Goal: Task Accomplishment & Management: Complete application form

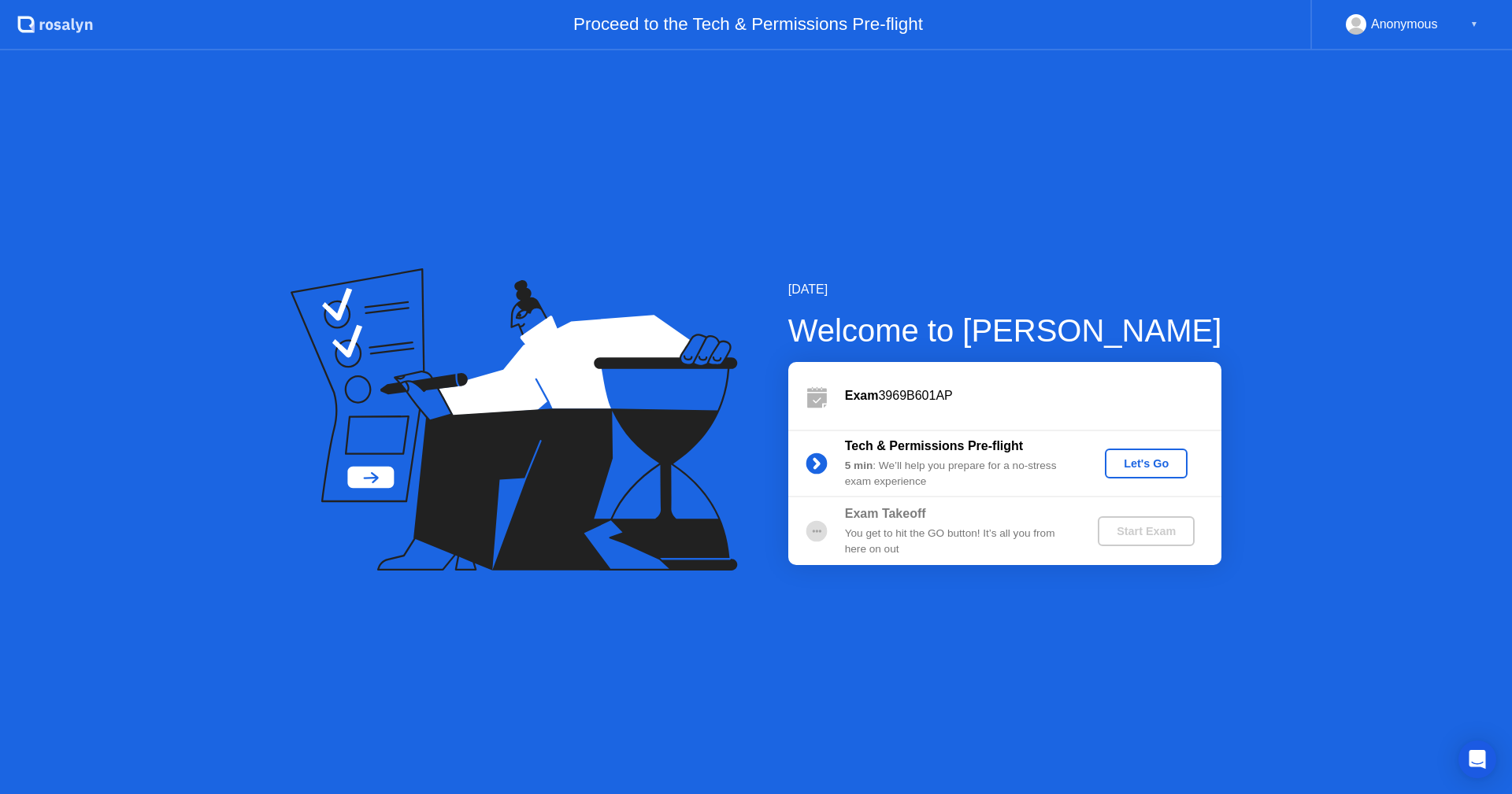
click at [1145, 463] on div "Let's Go" at bounding box center [1146, 463] width 70 height 13
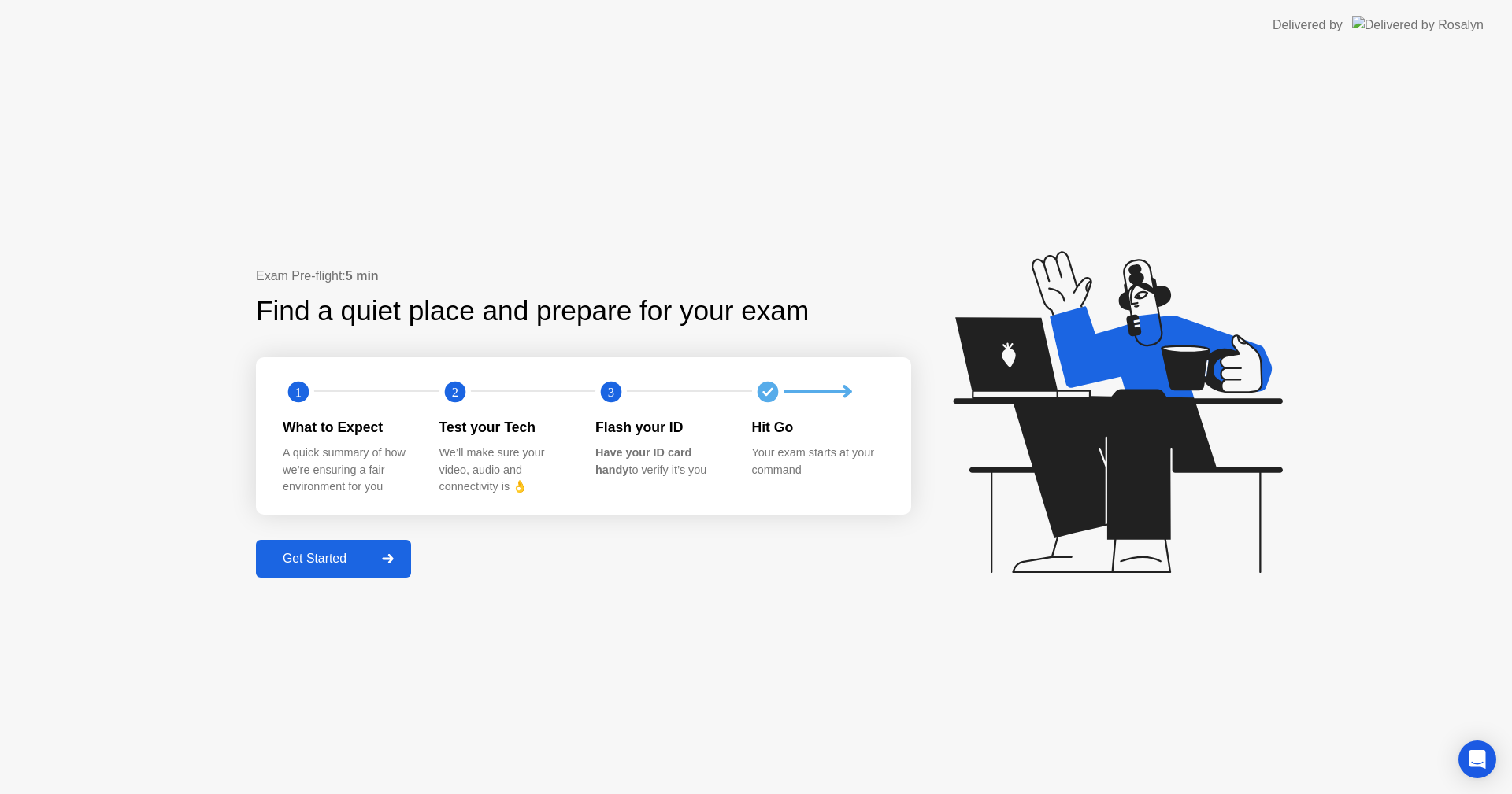
click at [399, 559] on div at bounding box center [387, 559] width 38 height 36
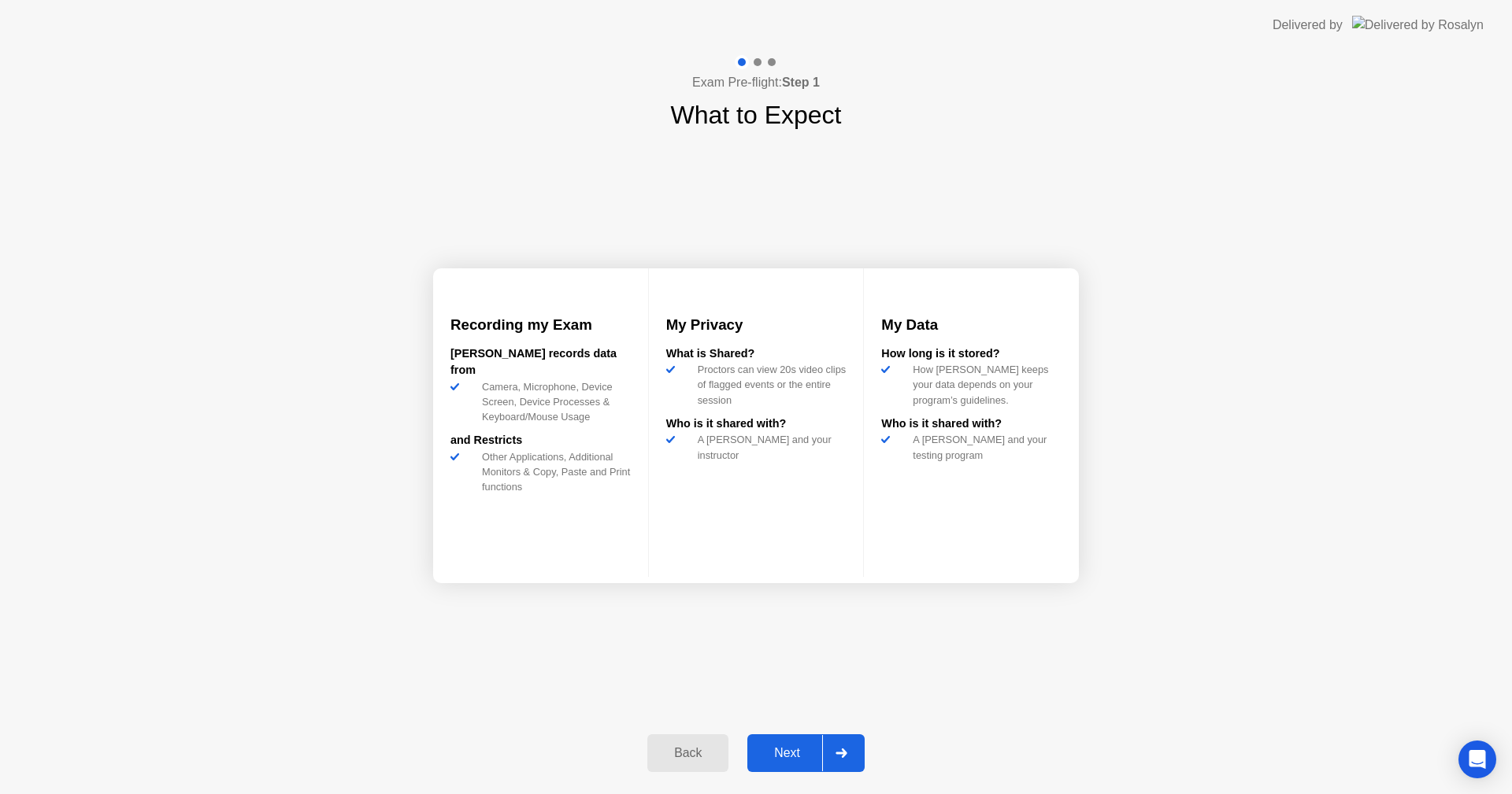
click at [842, 750] on icon at bounding box center [841, 753] width 12 height 10
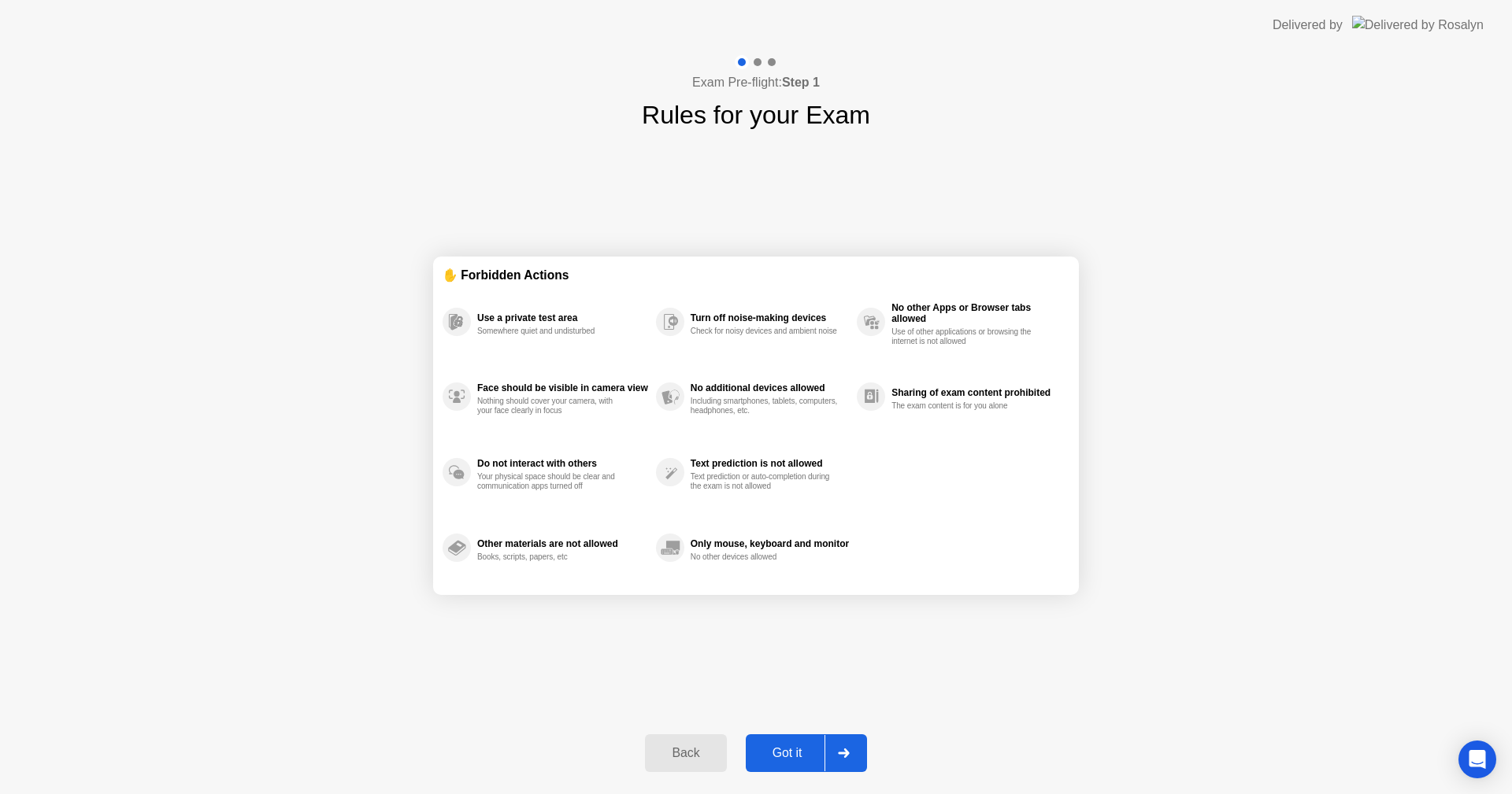
click at [794, 740] on button "Got it" at bounding box center [806, 753] width 122 height 38
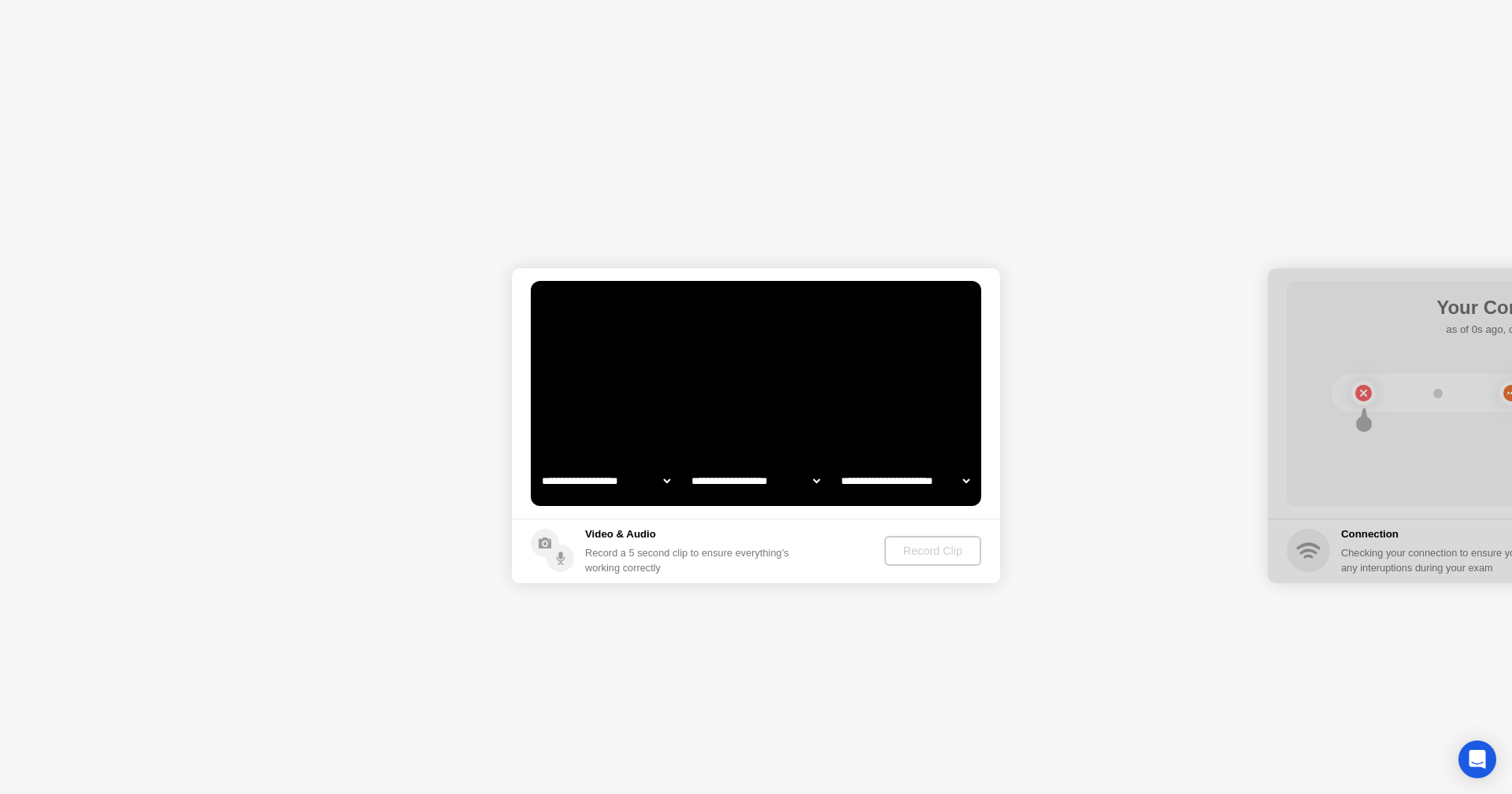
select select "**********"
select select "*******"
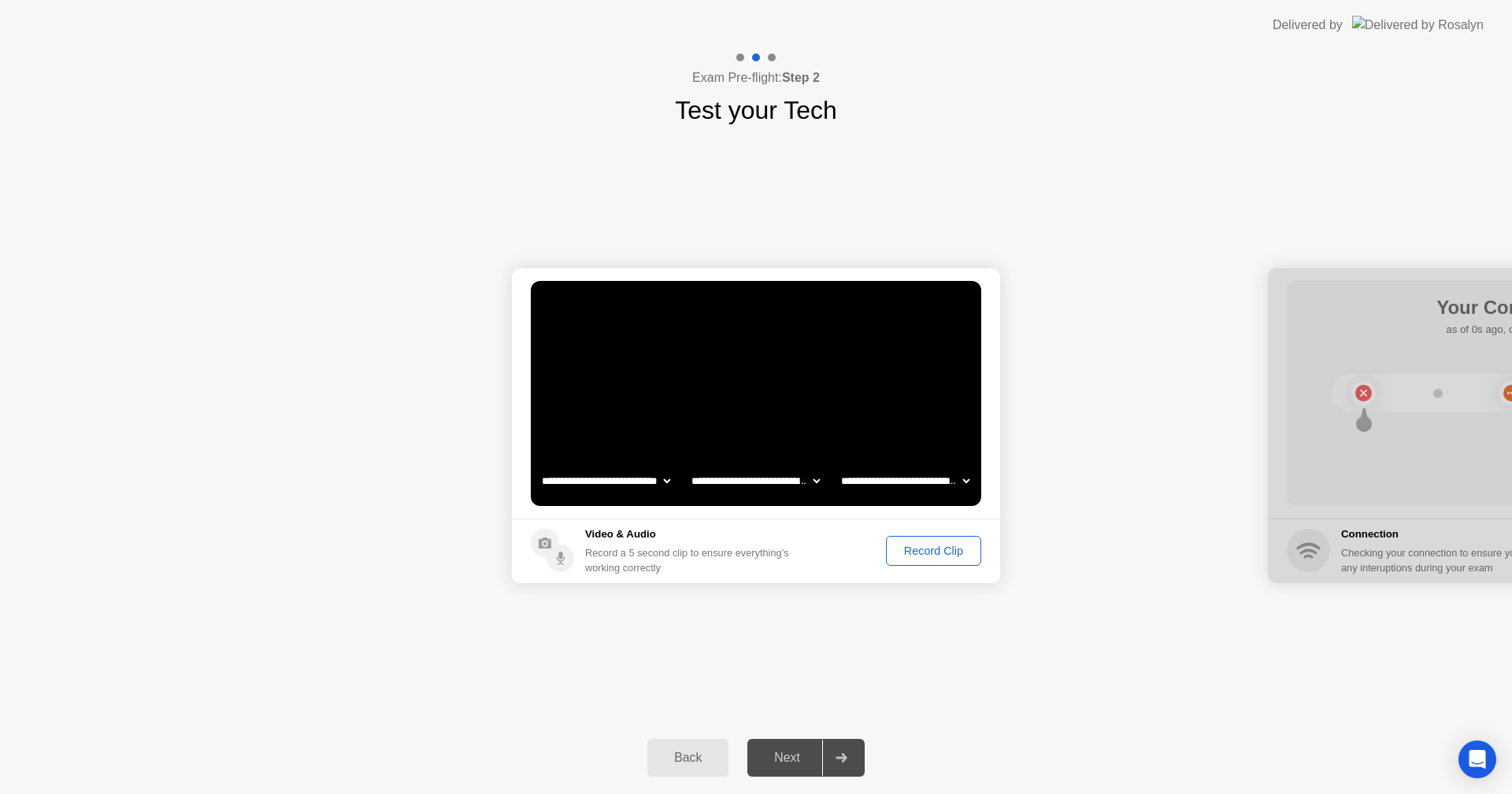
click at [936, 545] on div "Record Clip" at bounding box center [934, 551] width 85 height 13
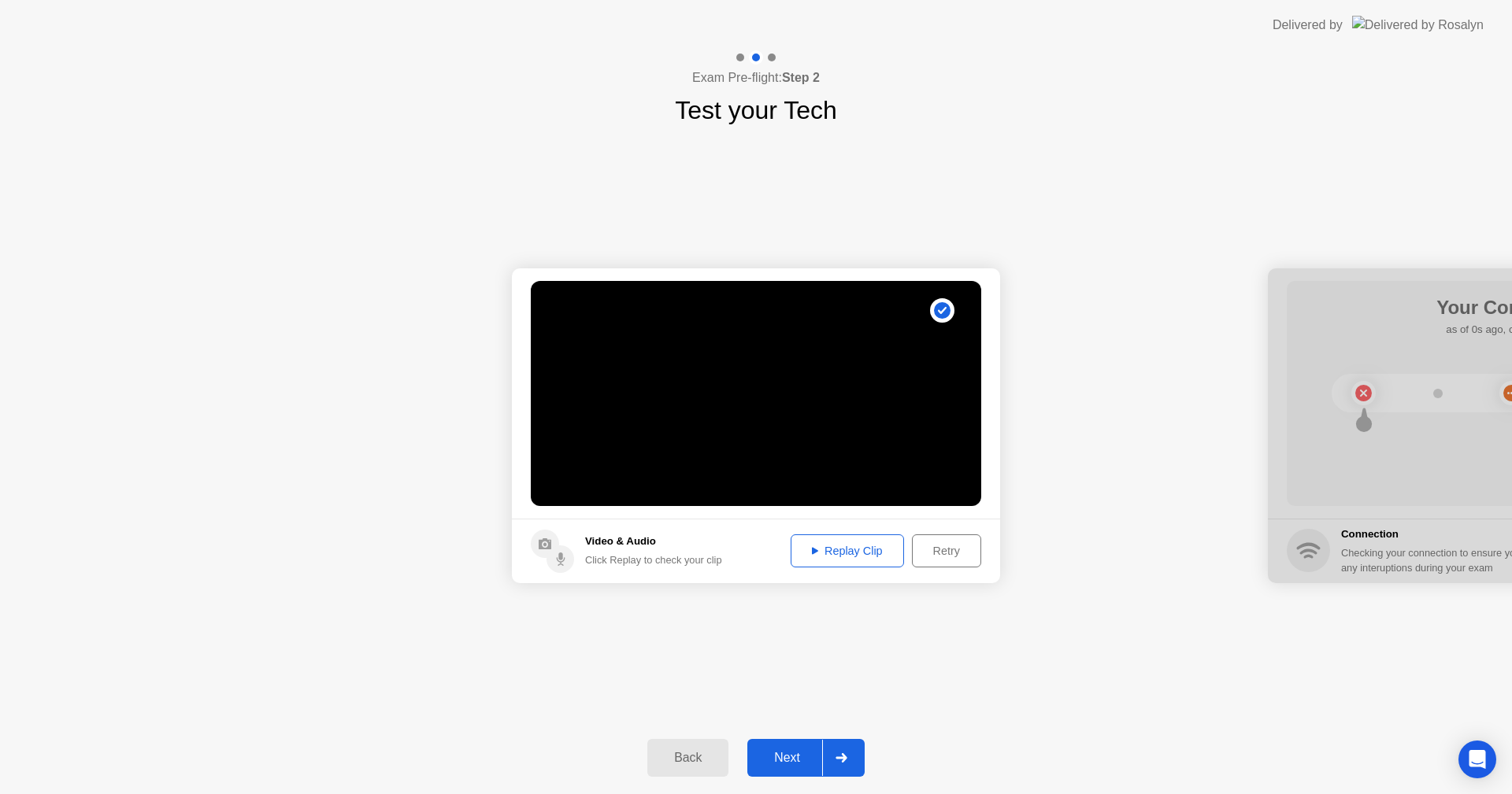
click at [860, 549] on div "Replay Clip" at bounding box center [847, 551] width 102 height 13
click at [843, 757] on icon at bounding box center [840, 758] width 11 height 10
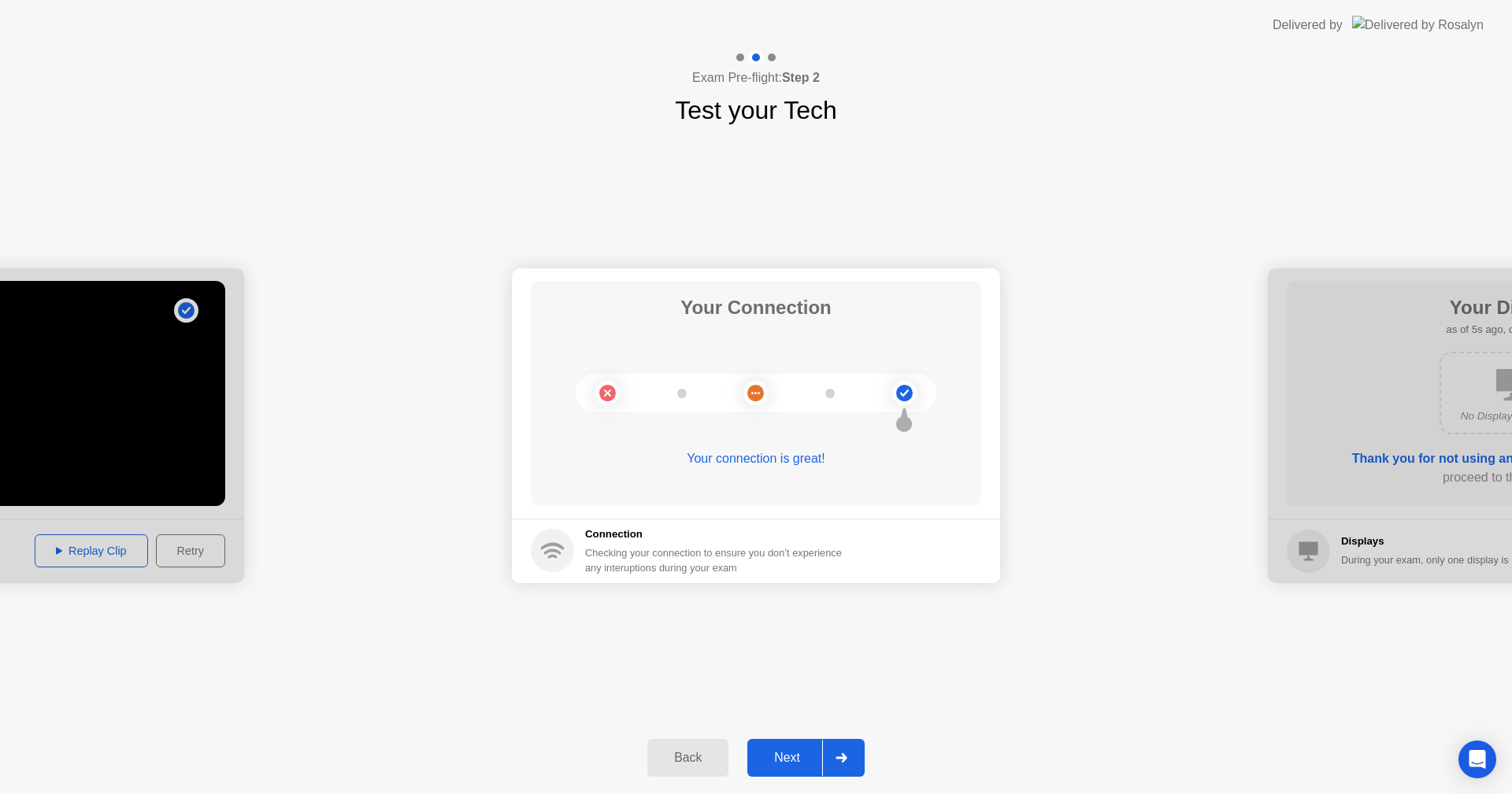
click at [843, 757] on icon at bounding box center [840, 758] width 11 height 10
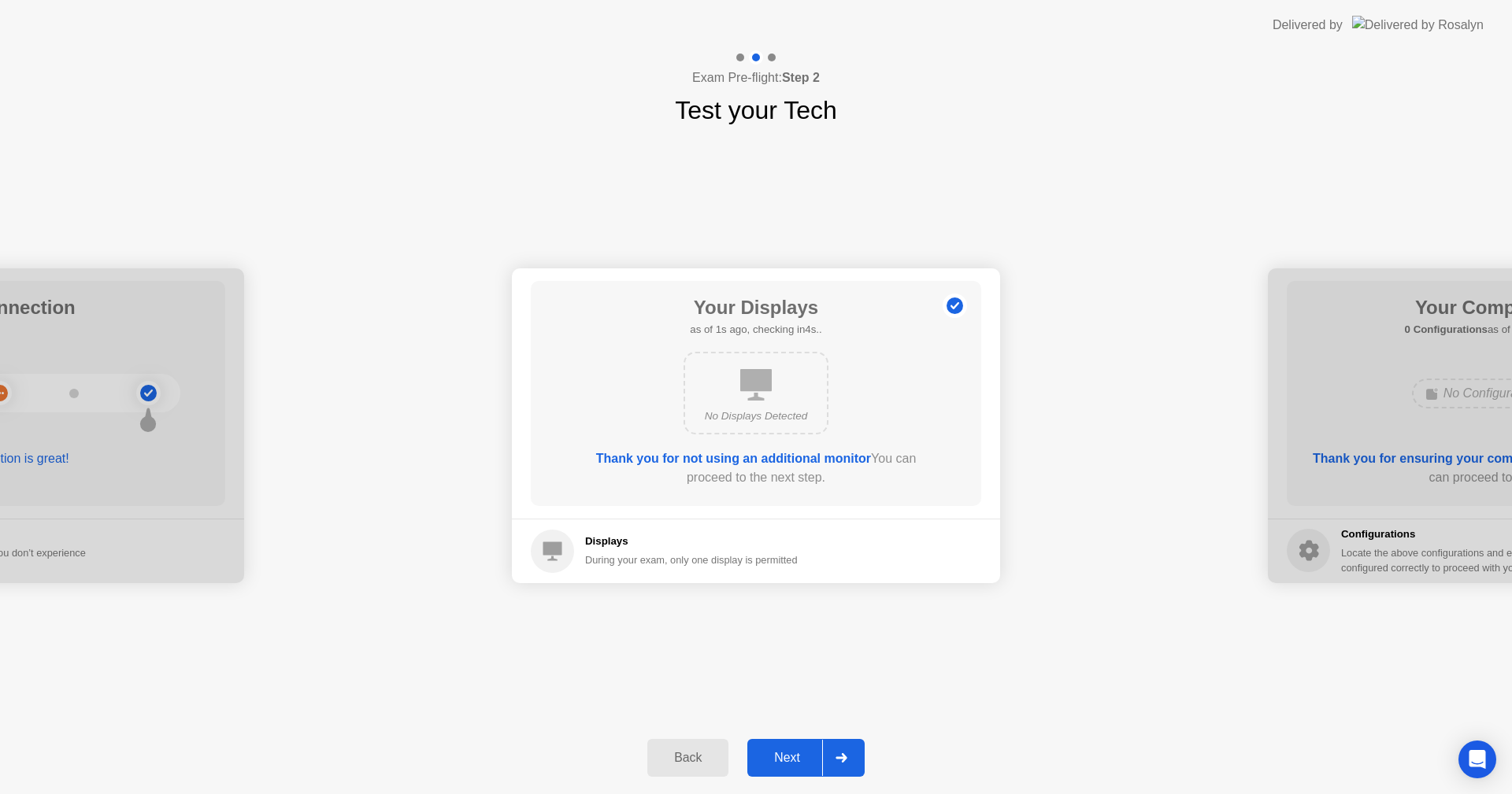
click at [843, 757] on icon at bounding box center [840, 758] width 11 height 10
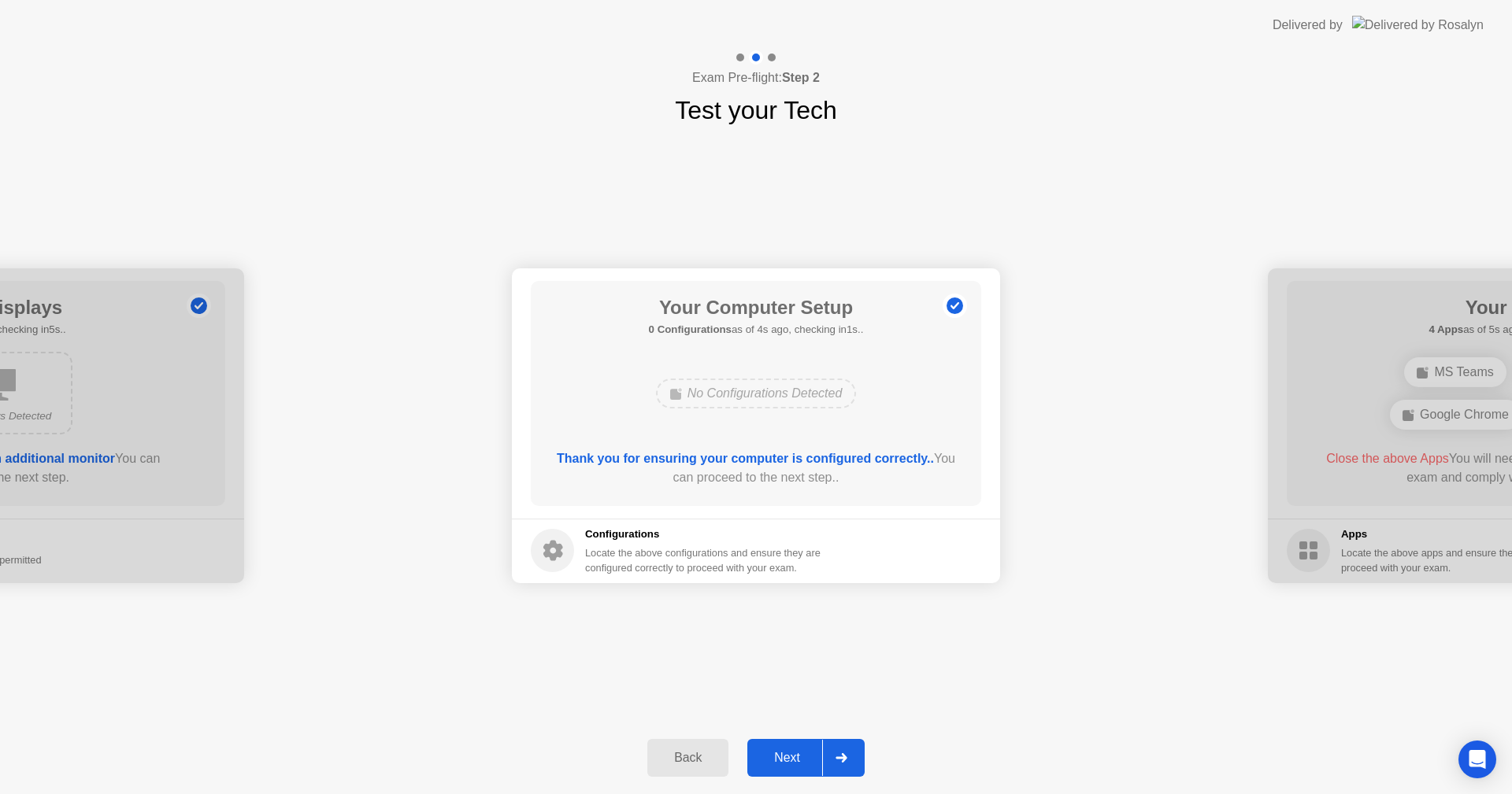
click at [843, 757] on icon at bounding box center [840, 758] width 11 height 10
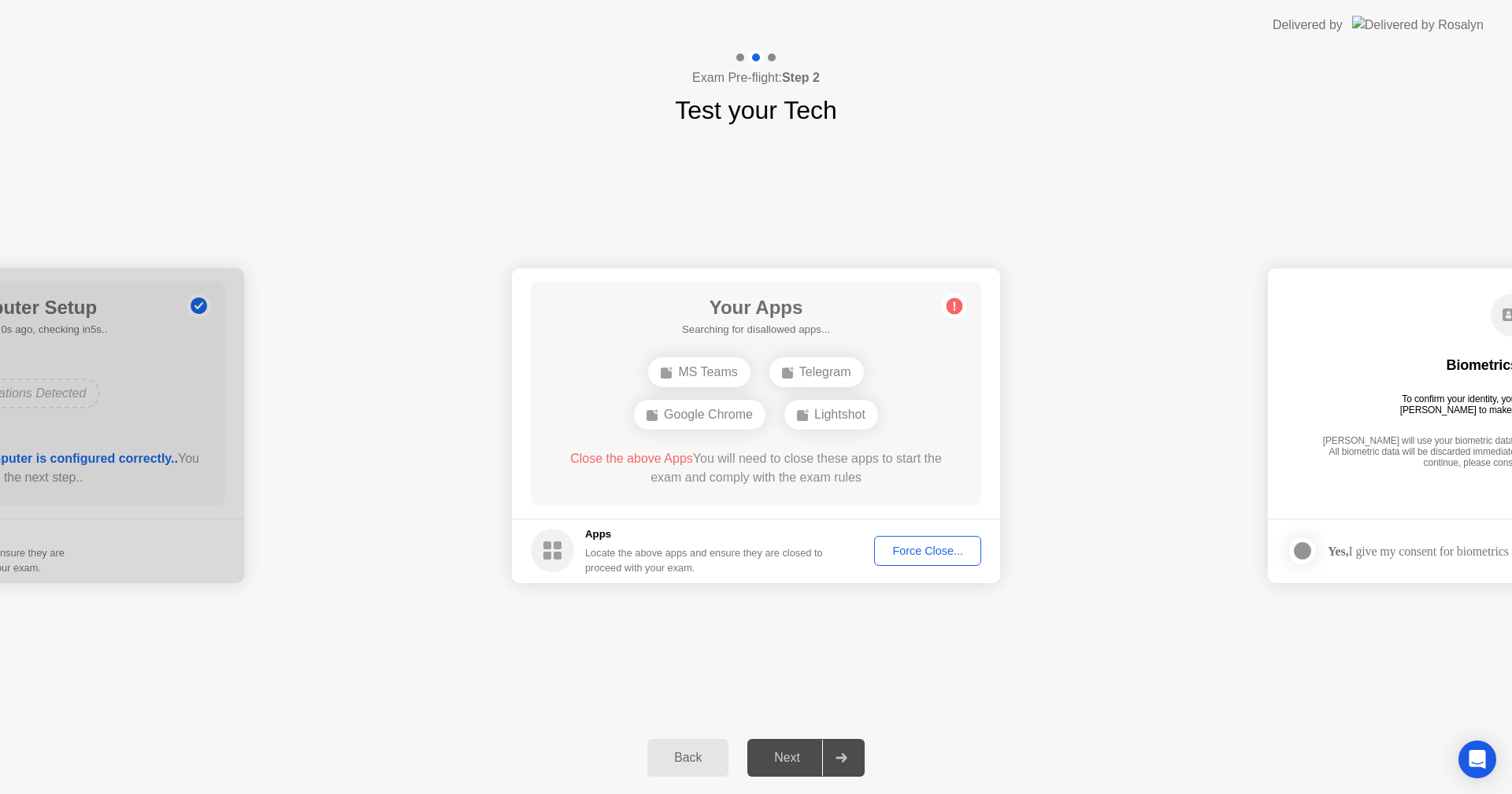
click at [930, 549] on div "Force Close..." at bounding box center [928, 551] width 96 height 13
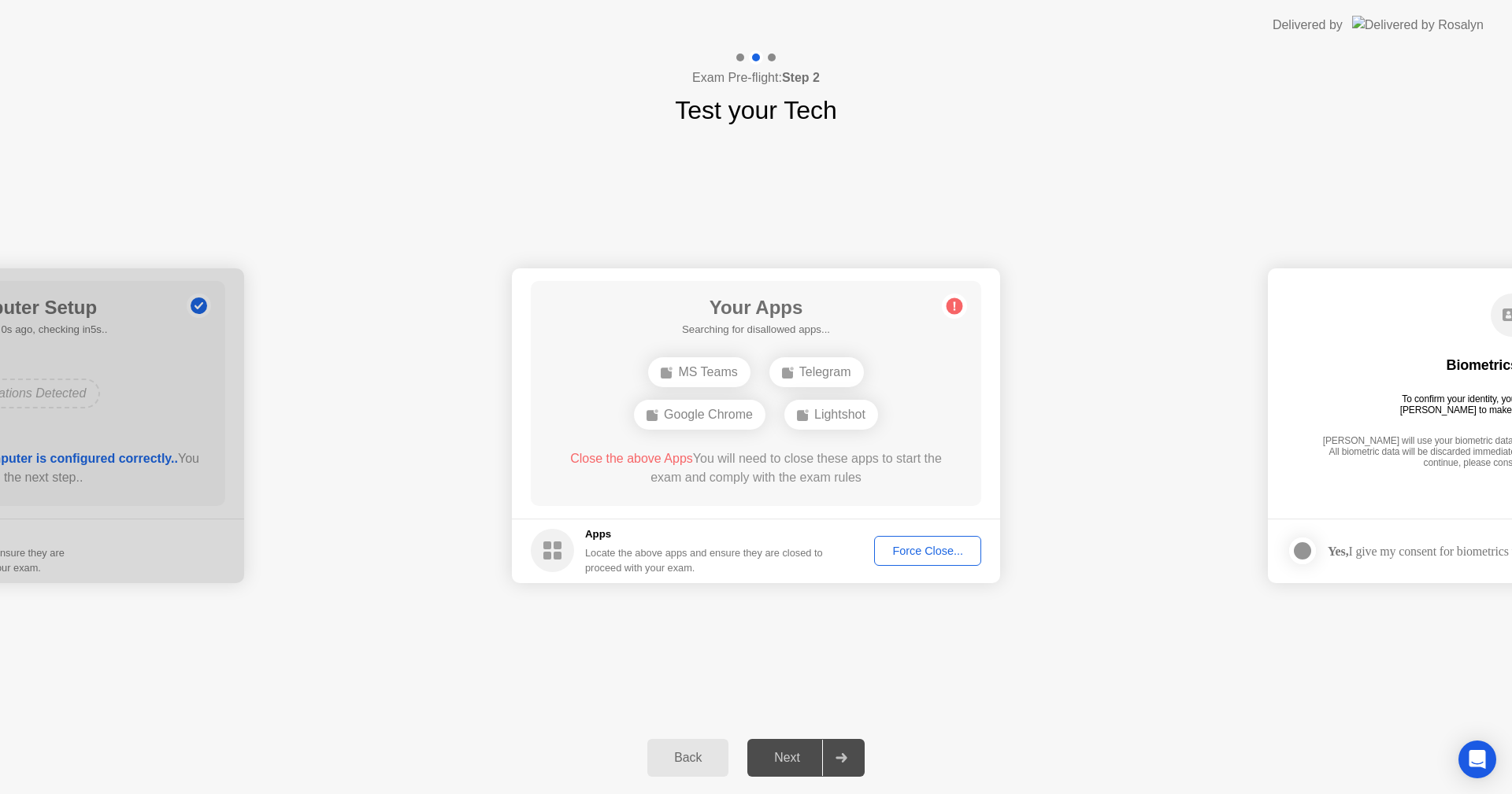
click at [938, 550] on div "Force Close..." at bounding box center [928, 551] width 96 height 13
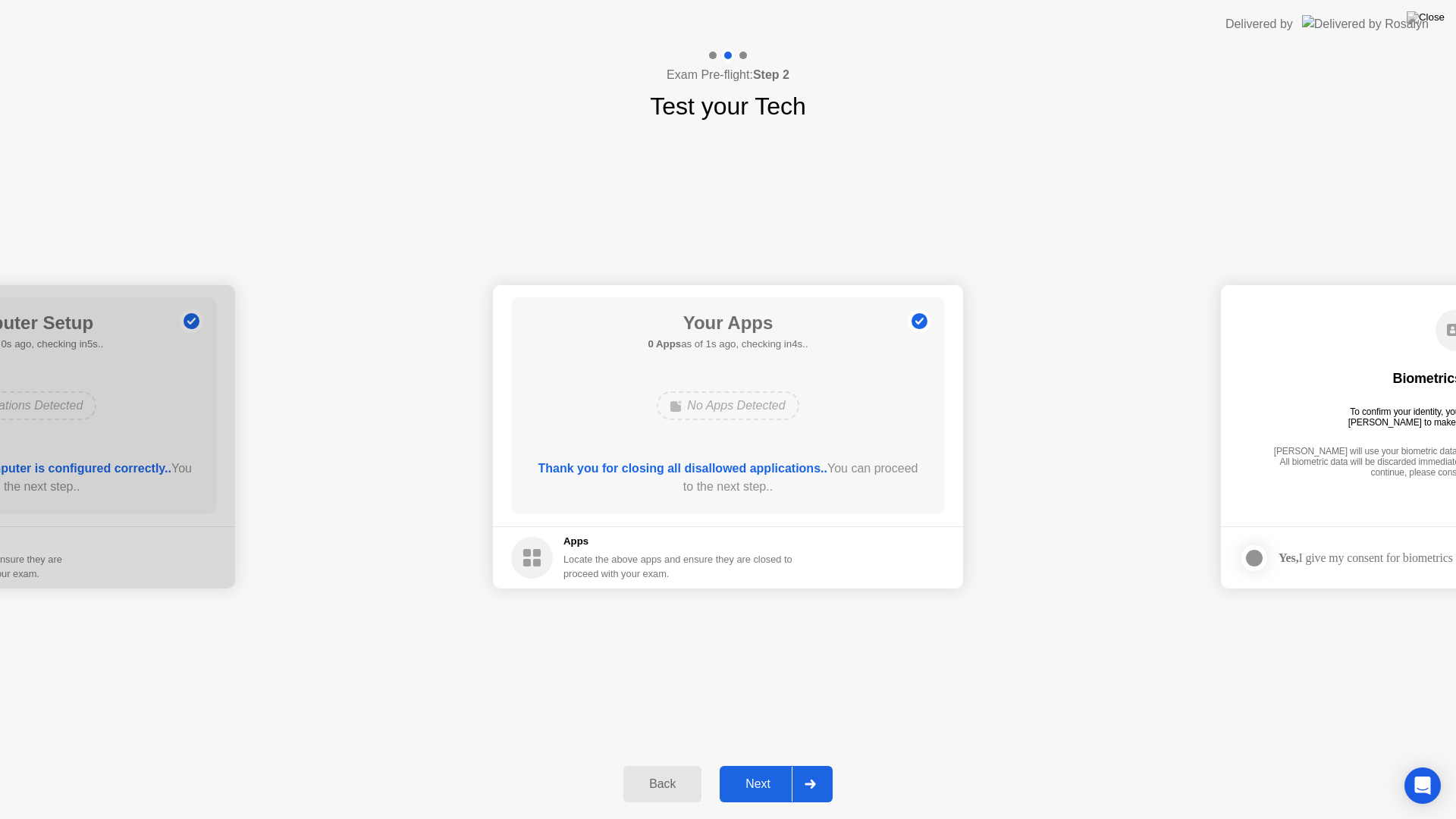
click at [809, 764] on icon at bounding box center [810, 784] width 11 height 9
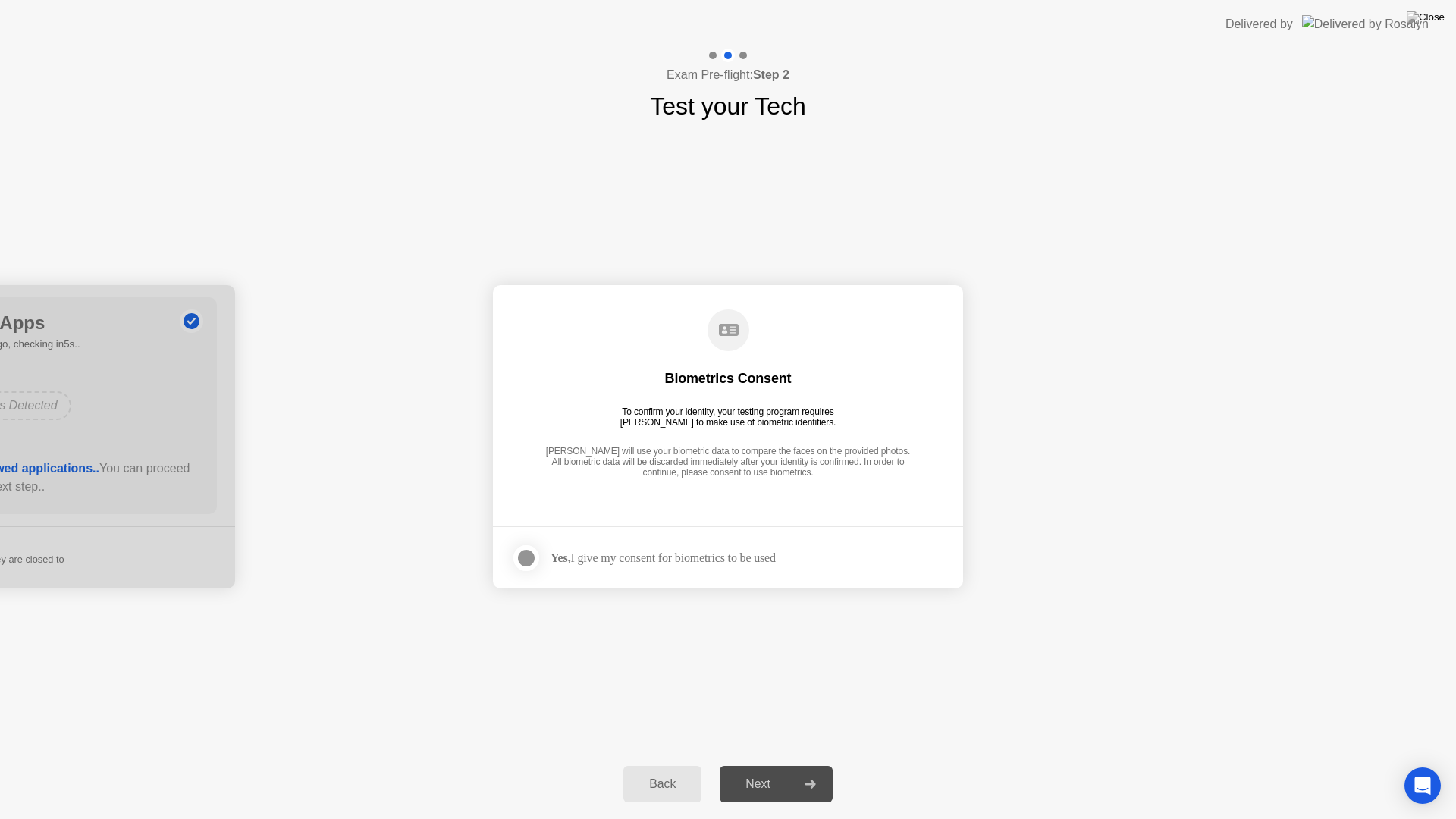
click at [522, 554] on div at bounding box center [526, 558] width 18 height 18
click at [756, 764] on div "Next" at bounding box center [758, 783] width 68 height 14
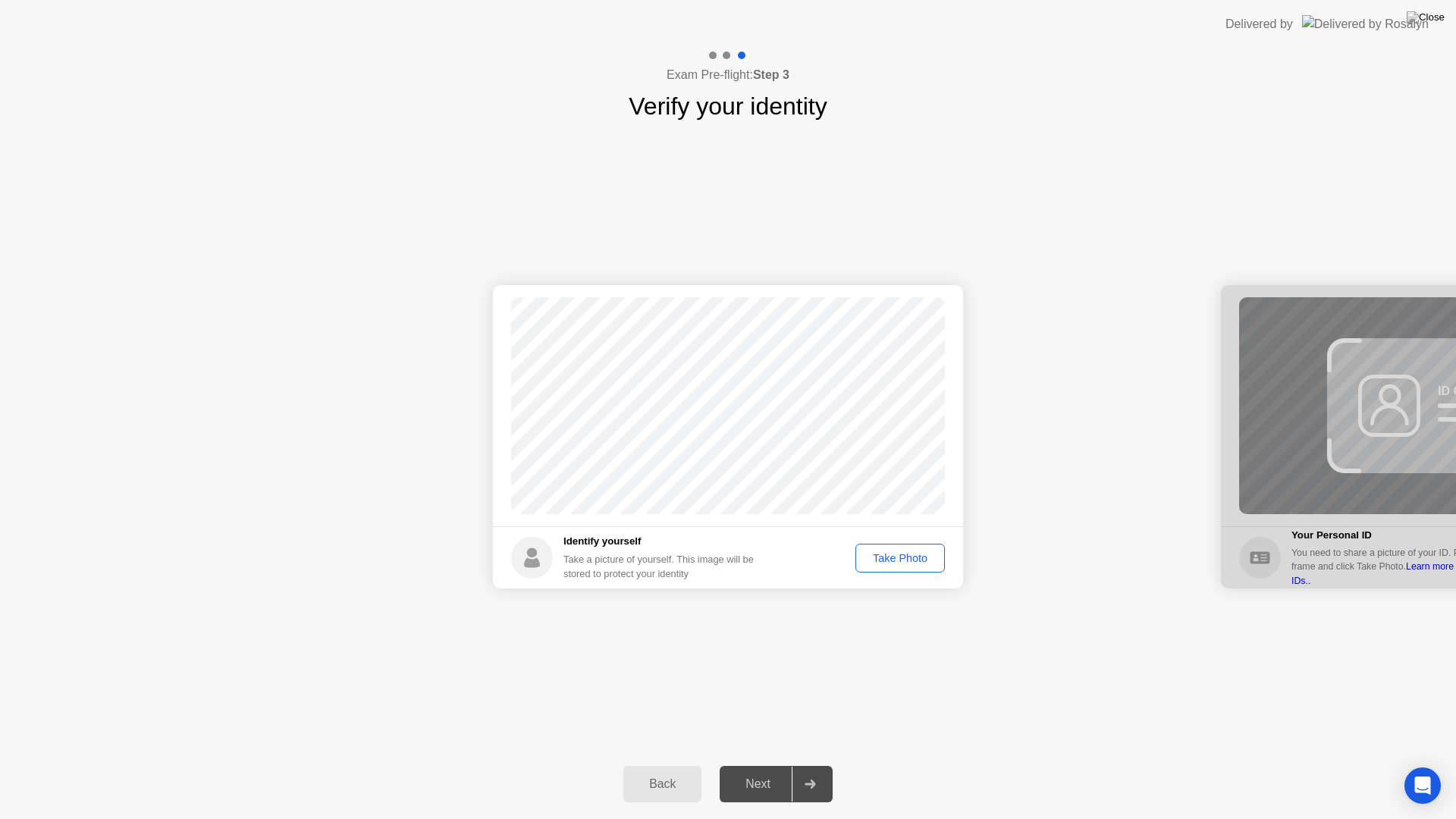
click at [907, 555] on div "Take Photo" at bounding box center [900, 558] width 79 height 12
click at [818, 764] on div at bounding box center [810, 783] width 37 height 35
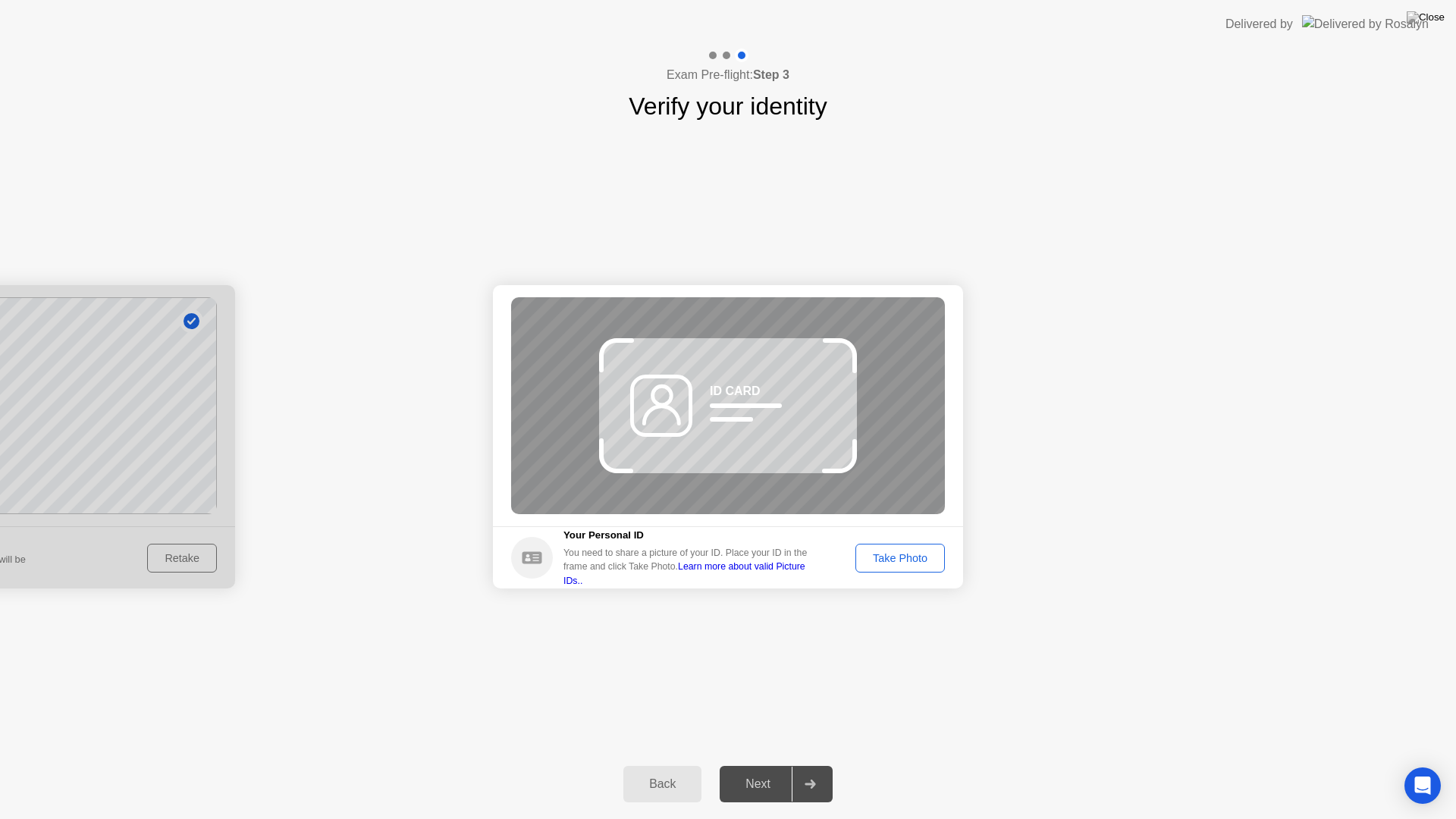
click at [738, 406] on line at bounding box center [746, 406] width 68 height 0
click at [770, 577] on link "Learn more about valid Picture IDs.." at bounding box center [684, 573] width 242 height 24
click at [897, 552] on div "Take Photo" at bounding box center [900, 558] width 79 height 12
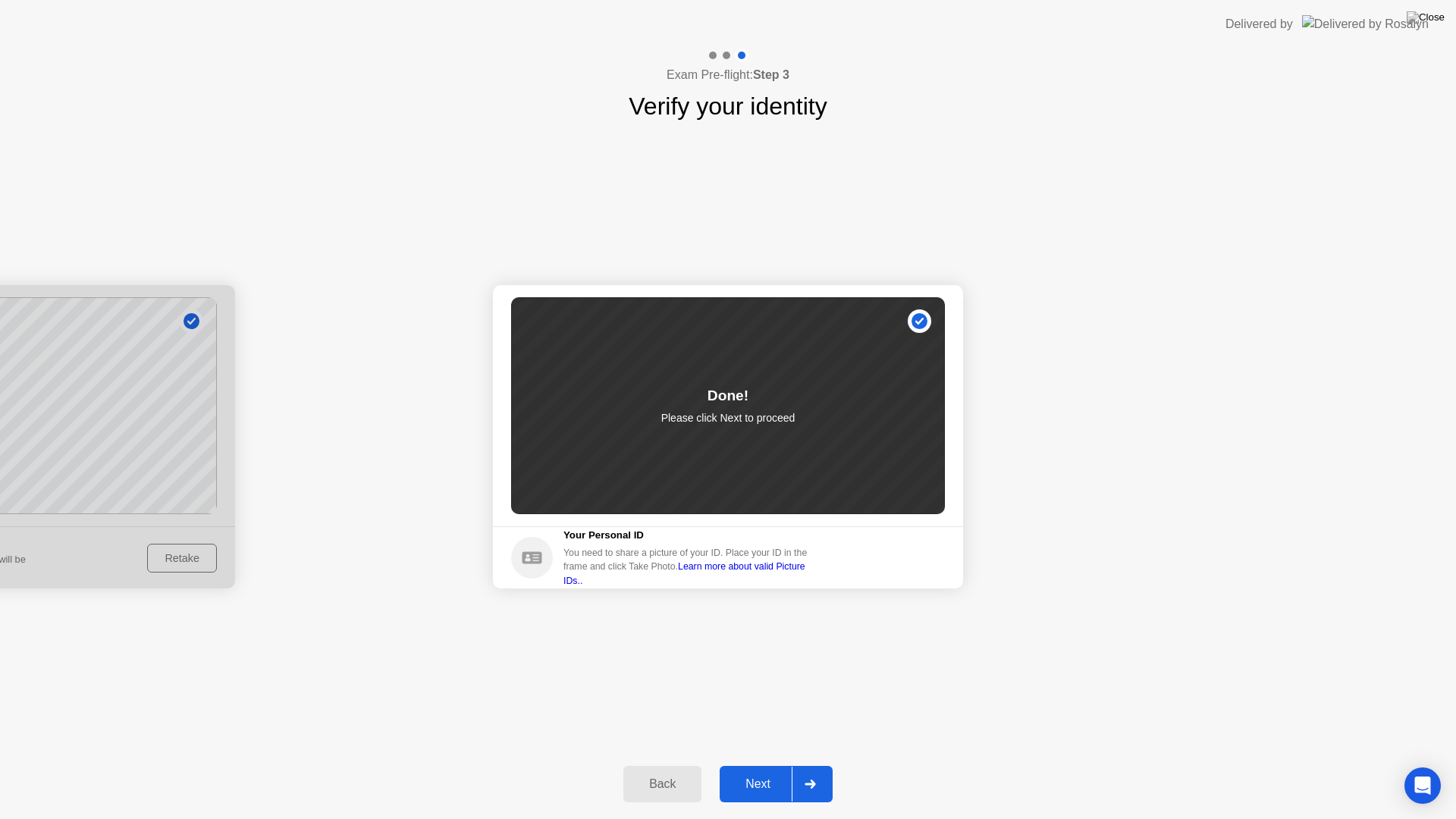
click at [781, 764] on div "Back Next" at bounding box center [728, 783] width 1456 height 69
click at [779, 764] on div "Next" at bounding box center [758, 783] width 68 height 14
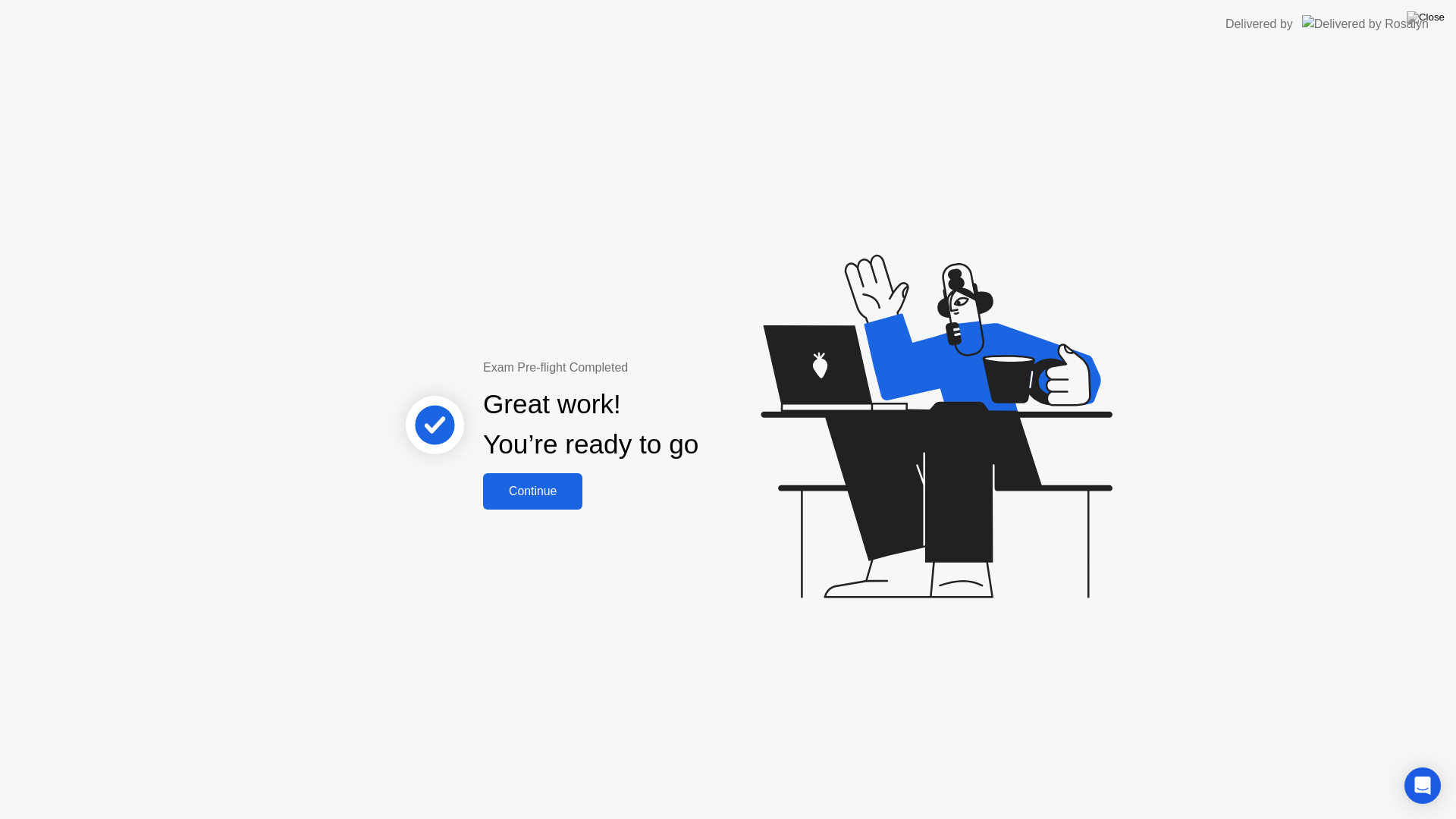
click at [574, 498] on div "Continue" at bounding box center [533, 491] width 90 height 14
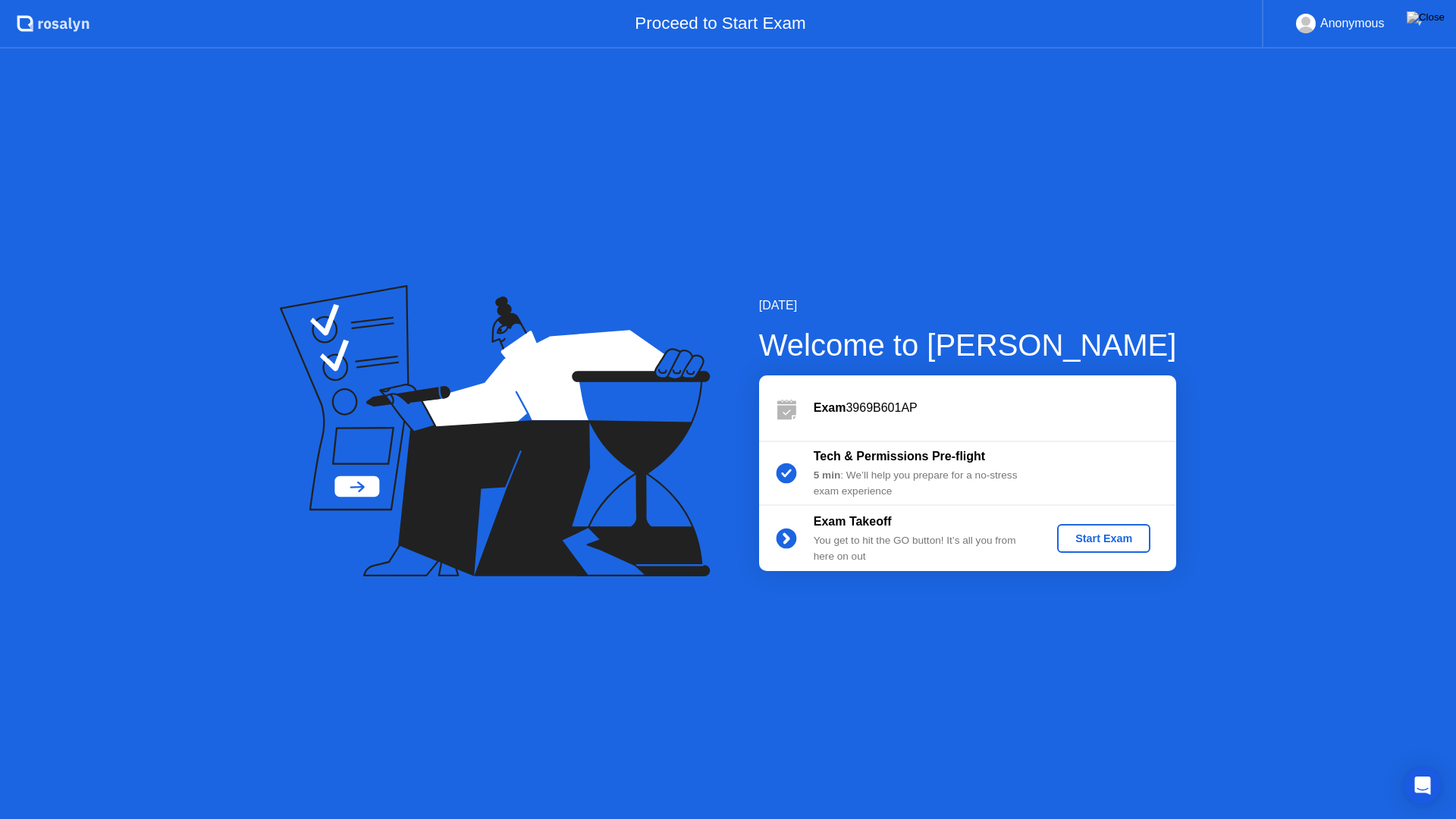
click at [1103, 546] on button "Start Exam" at bounding box center [1103, 538] width 93 height 29
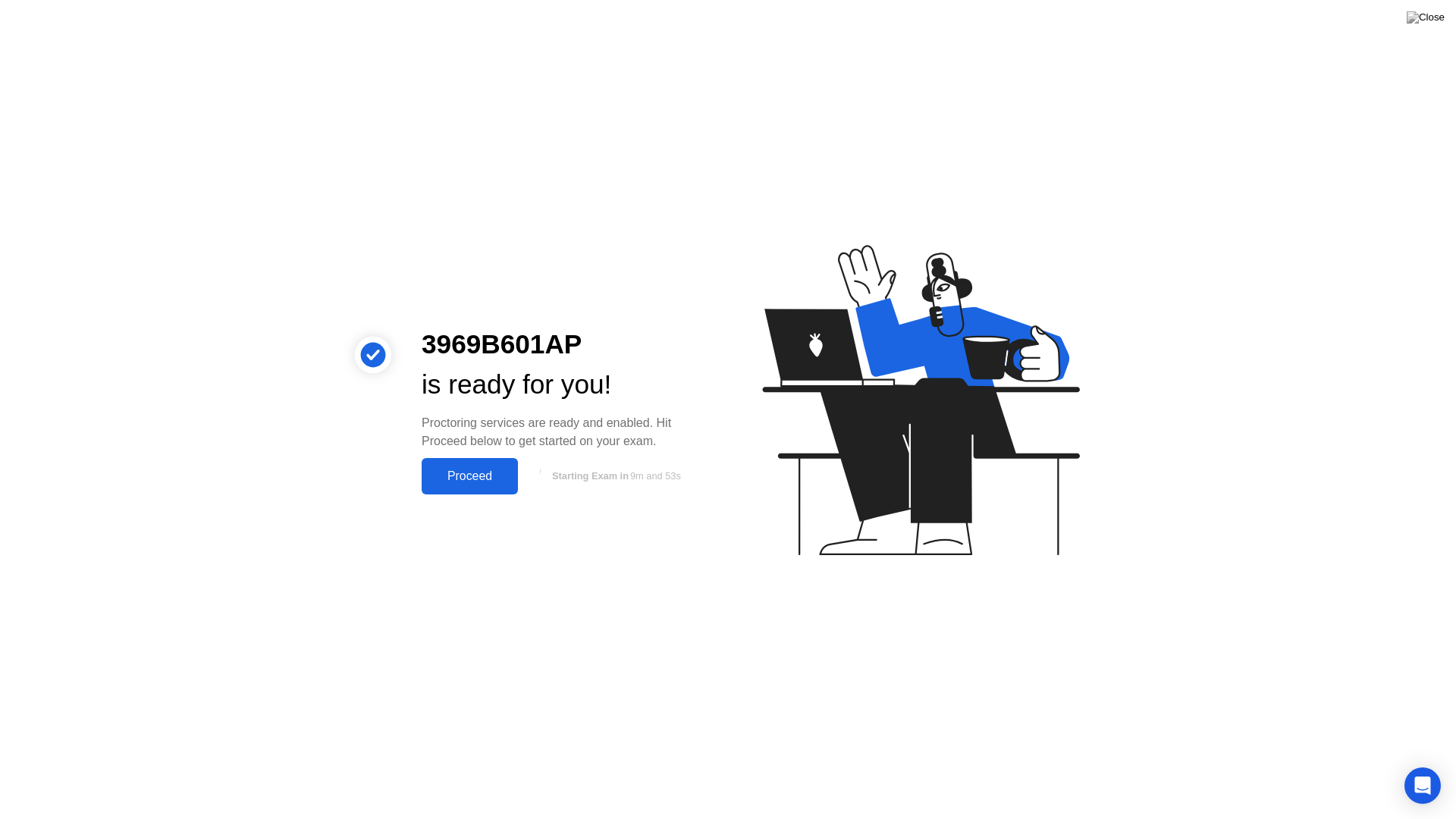
click at [466, 472] on div "Proceed" at bounding box center [470, 476] width 87 height 14
